Goal: Check status: Check status

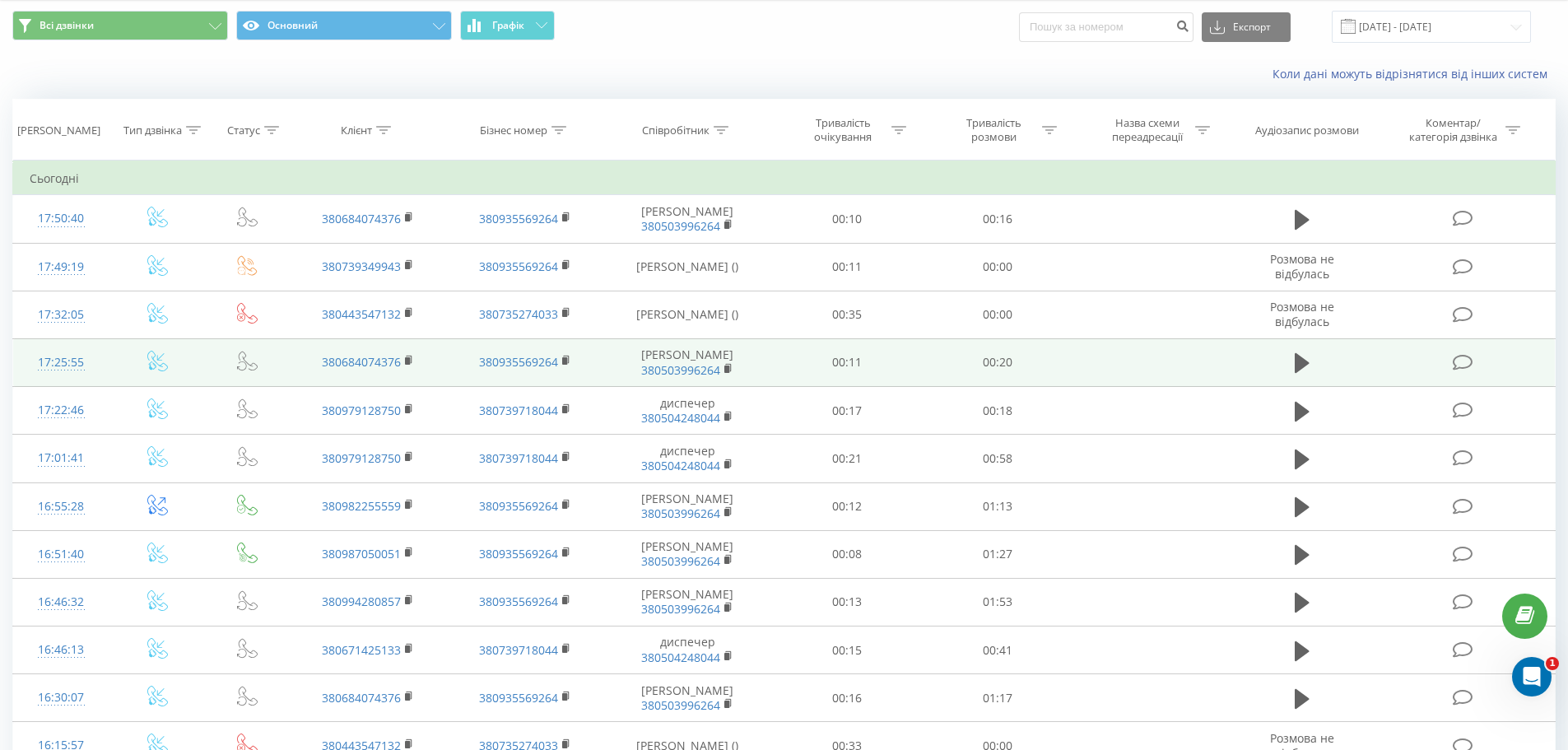
scroll to position [82, 0]
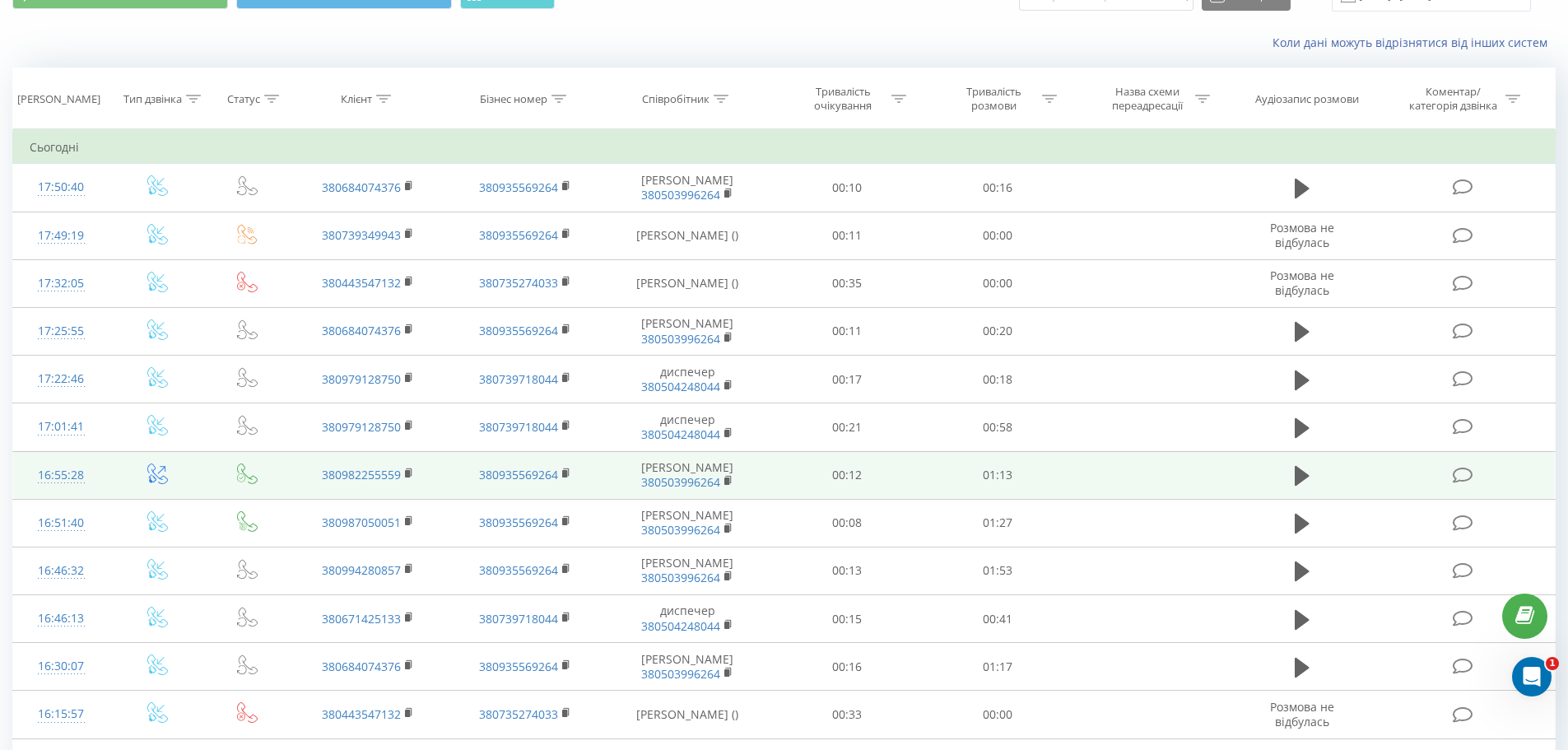
click at [1314, 499] on td at bounding box center [1303, 475] width 145 height 48
click at [1300, 485] on icon at bounding box center [1303, 476] width 15 height 20
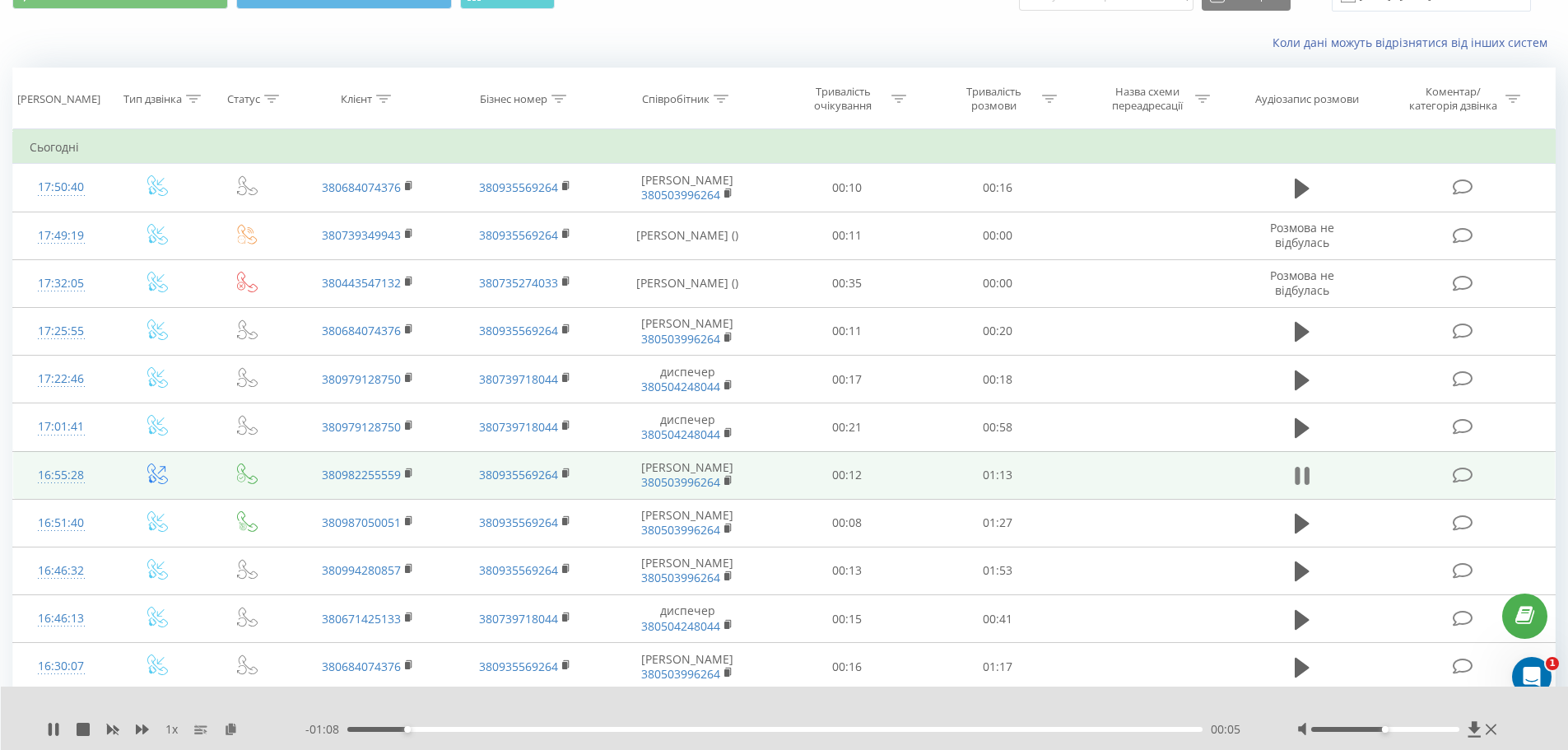
click at [1309, 488] on button at bounding box center [1302, 476] width 25 height 25
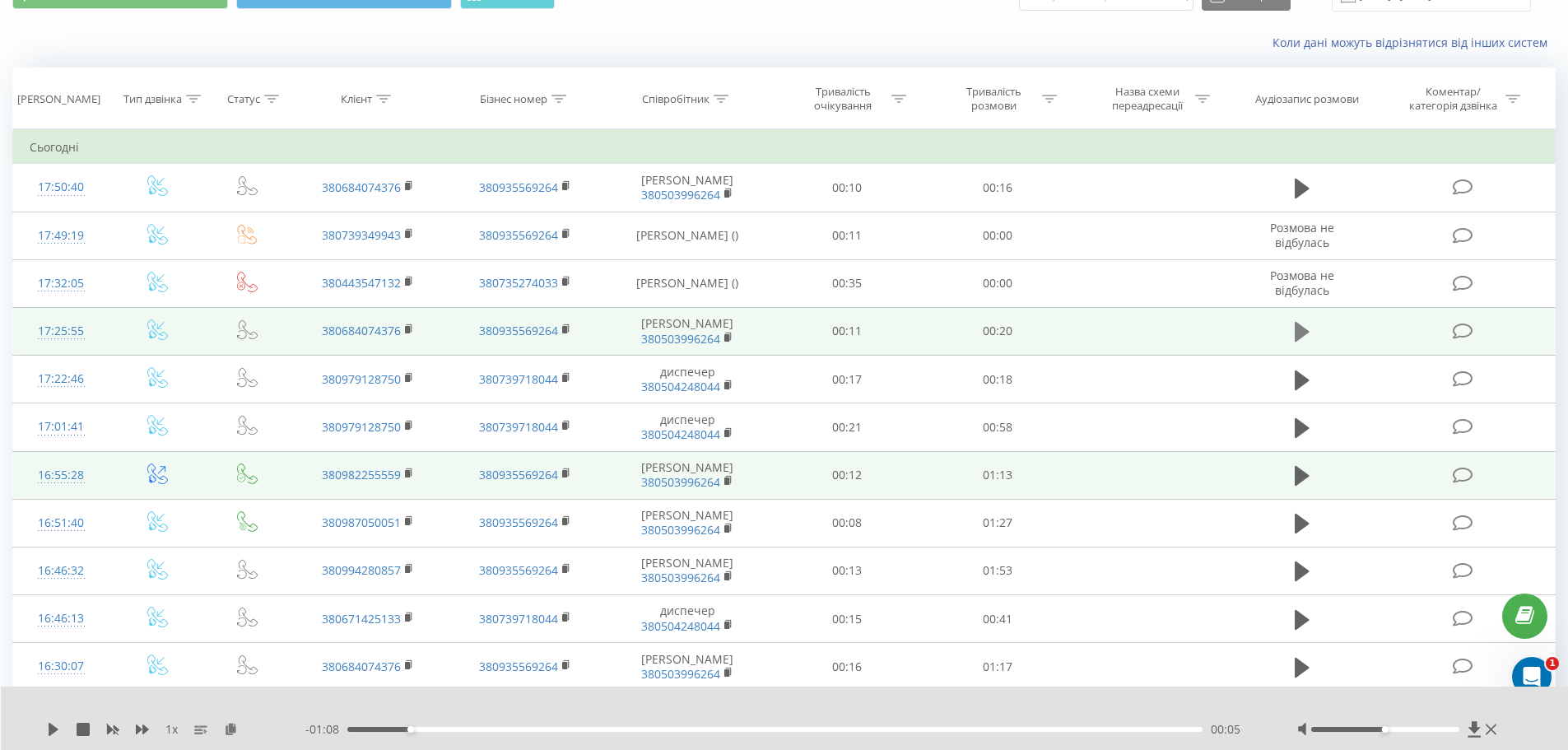
click at [1306, 343] on icon at bounding box center [1303, 332] width 15 height 23
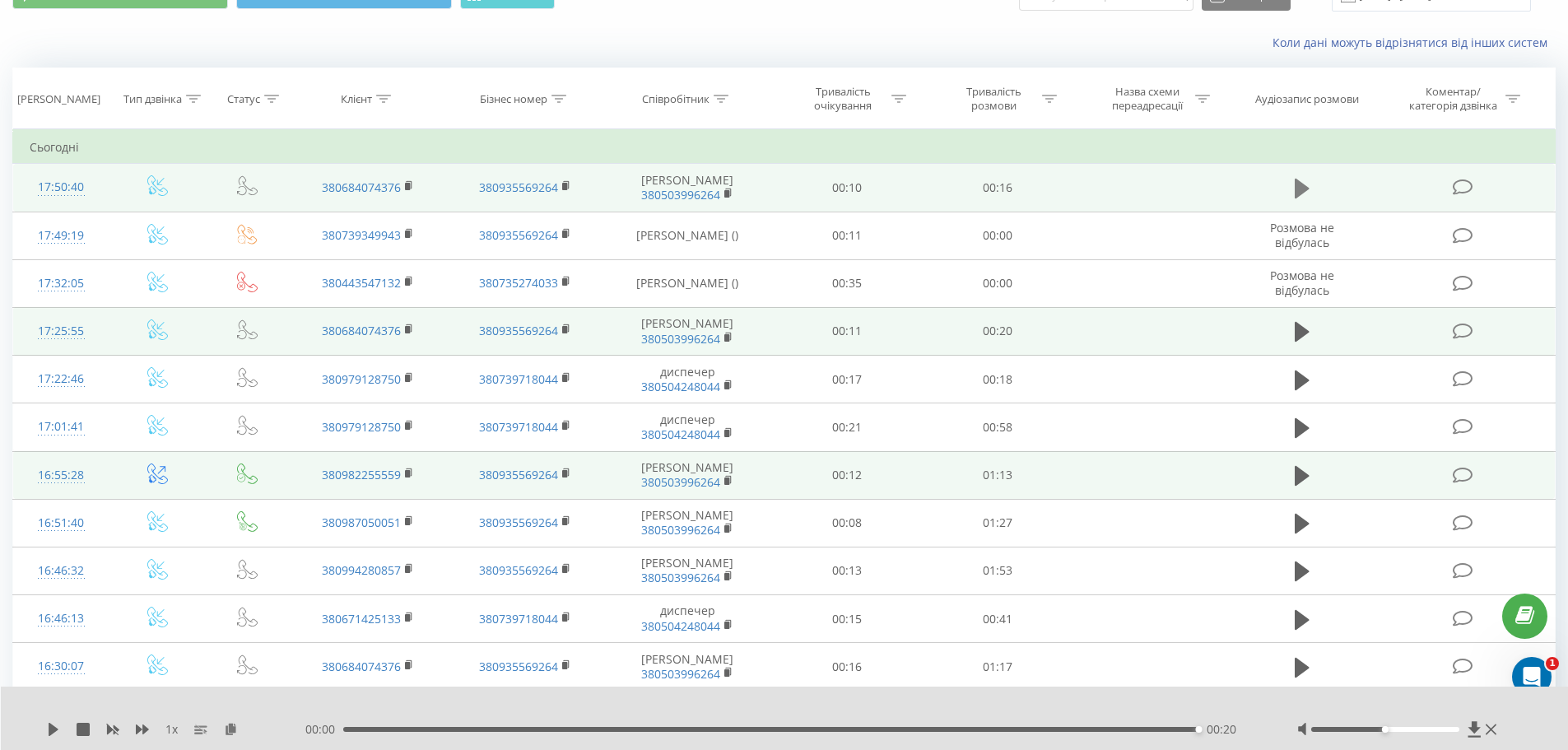
click at [1298, 187] on icon at bounding box center [1303, 188] width 15 height 20
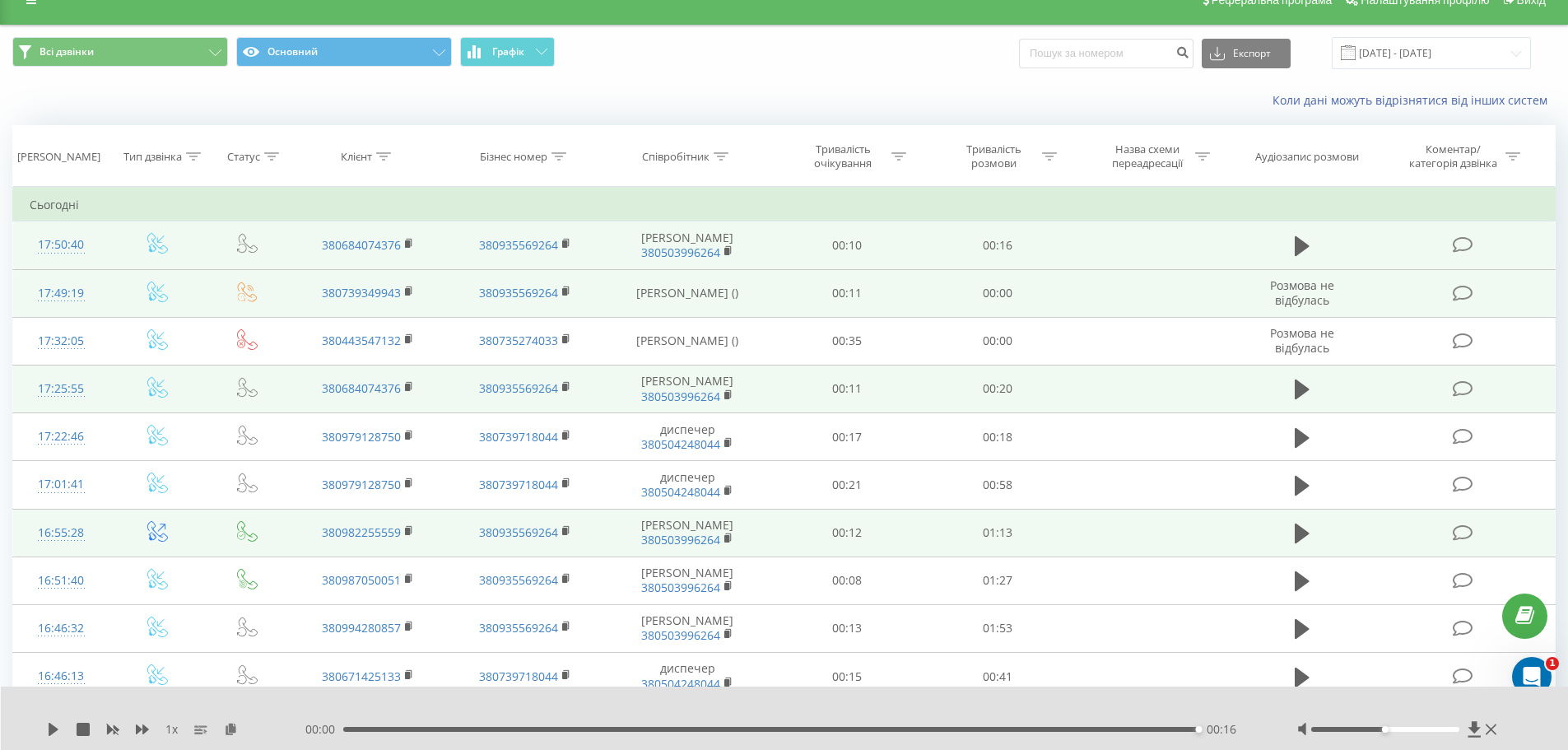
scroll to position [0, 0]
